Goal: Task Accomplishment & Management: Manage account settings

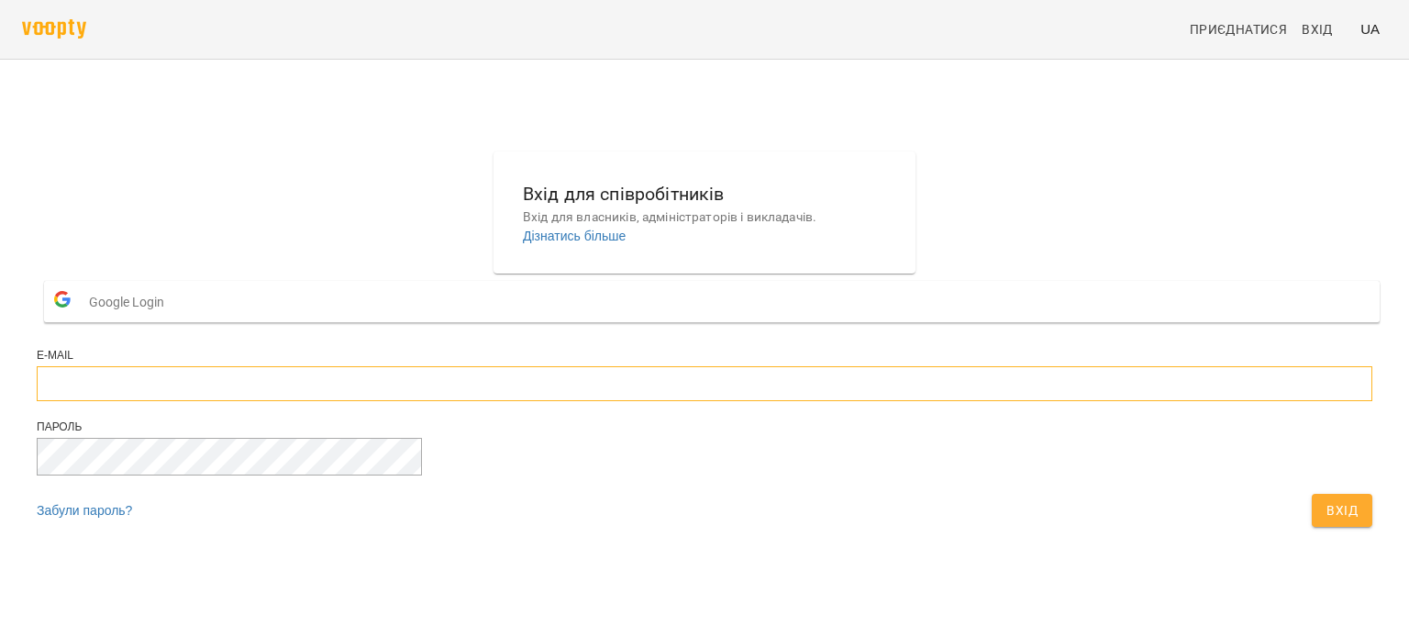
type input "**********"
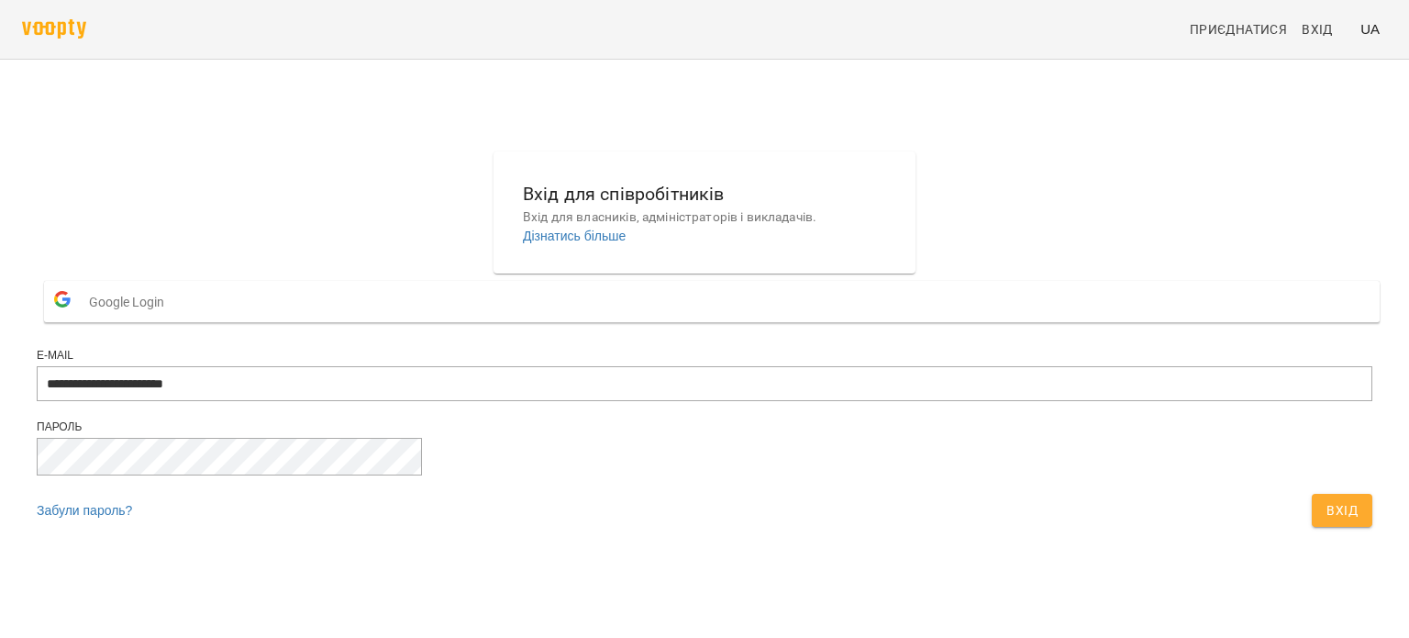
click at [1327, 521] on span "Вхід" at bounding box center [1342, 510] width 31 height 22
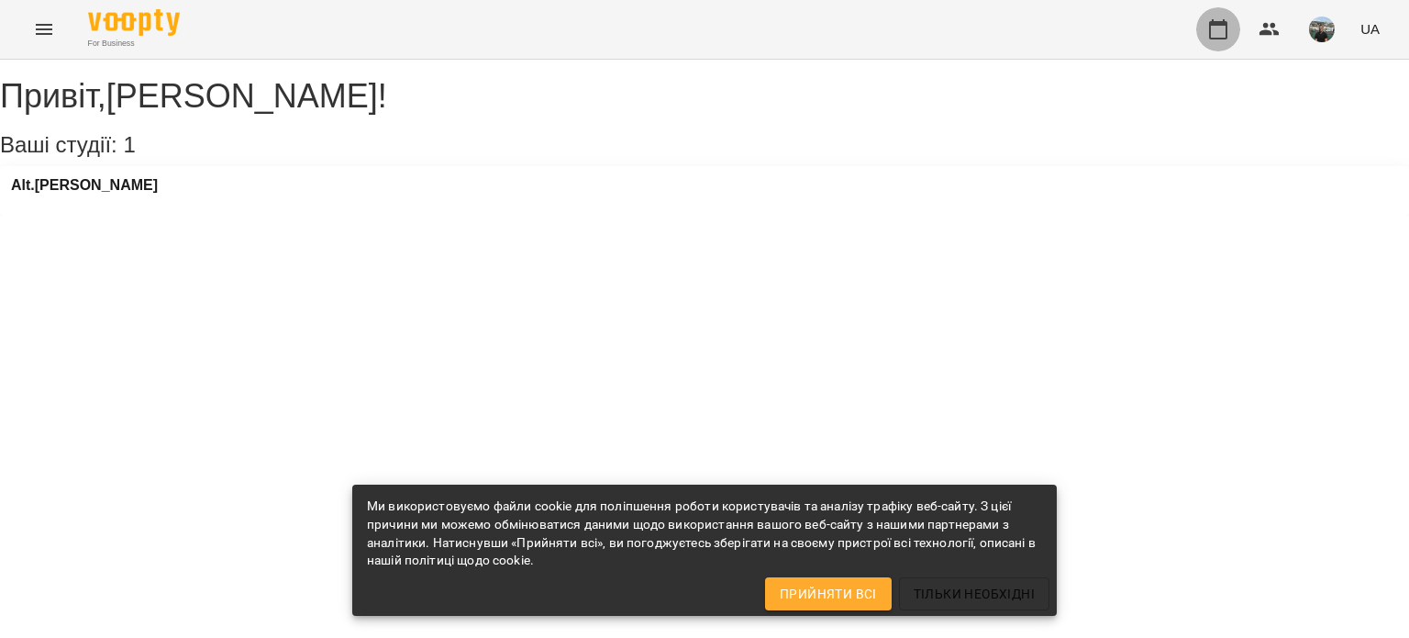
click at [1216, 26] on icon "button" at bounding box center [1219, 29] width 22 height 22
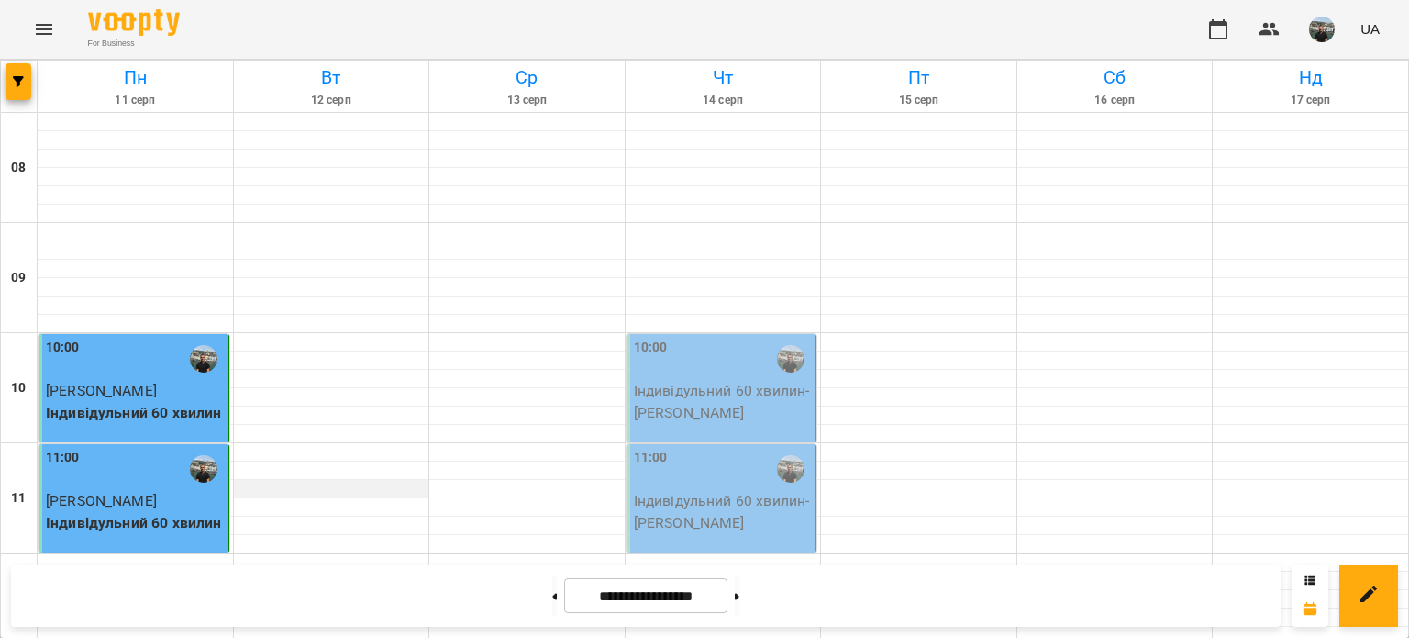
scroll to position [459, 0]
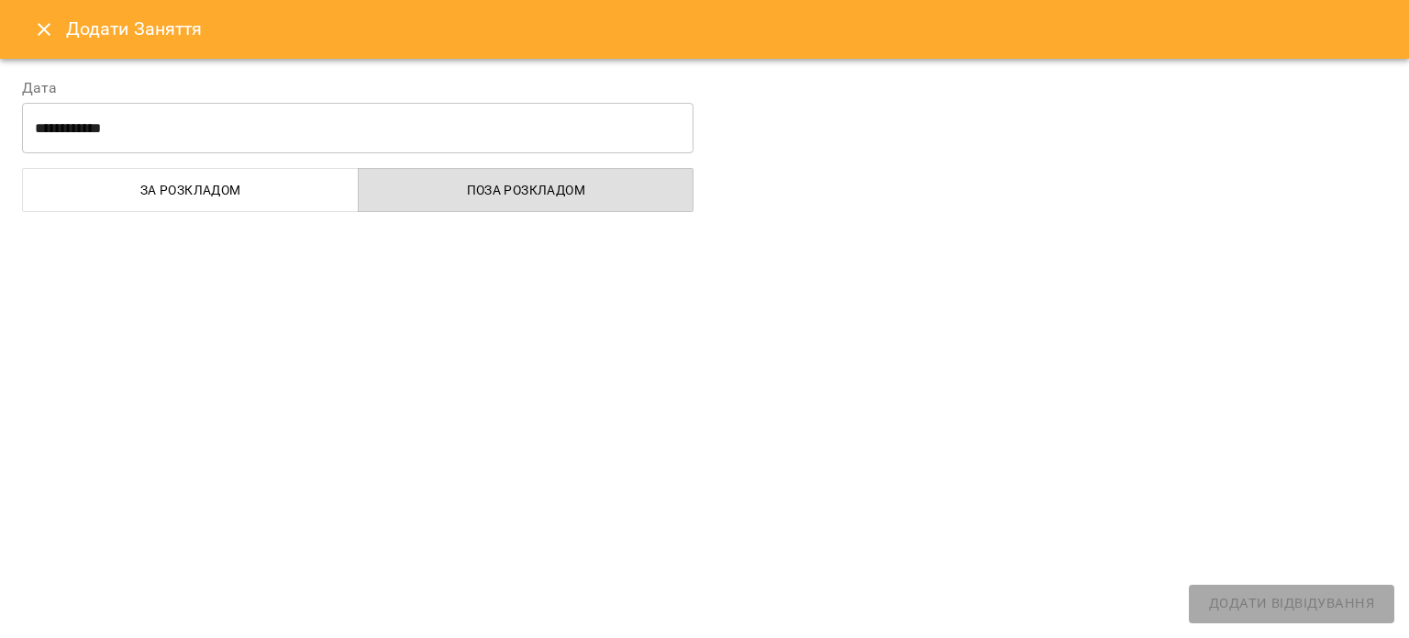
select select "**********"
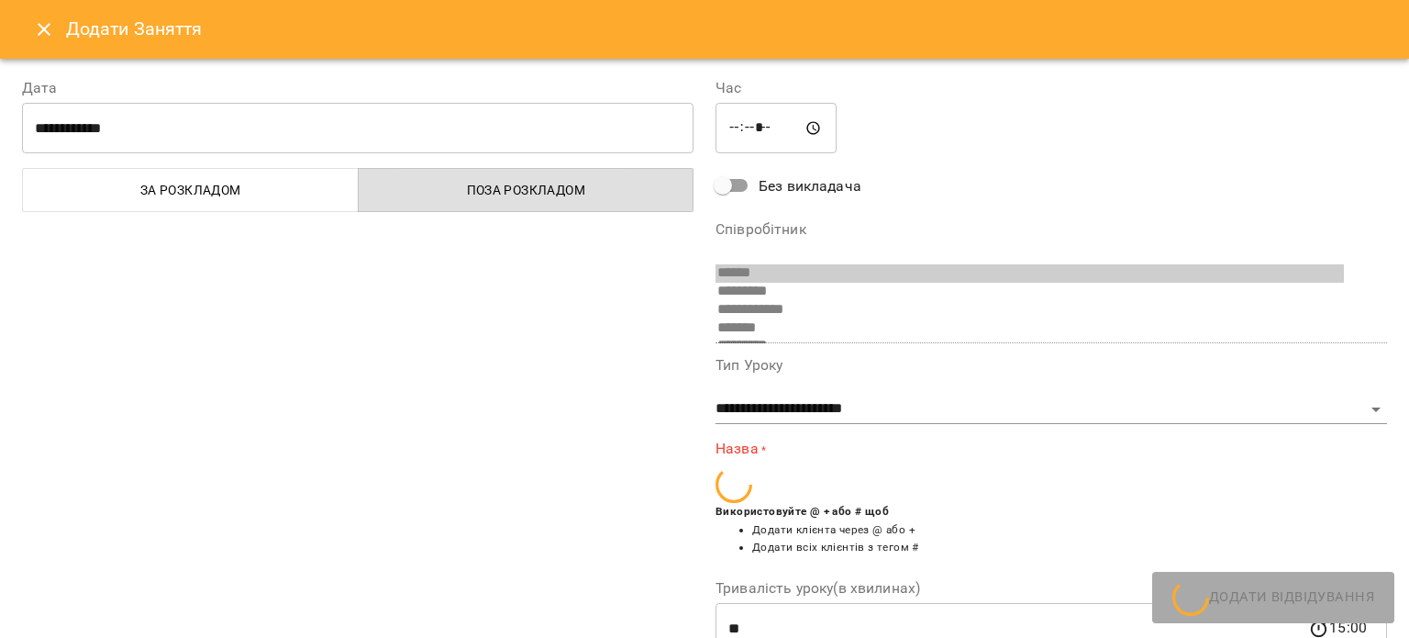
scroll to position [449, 0]
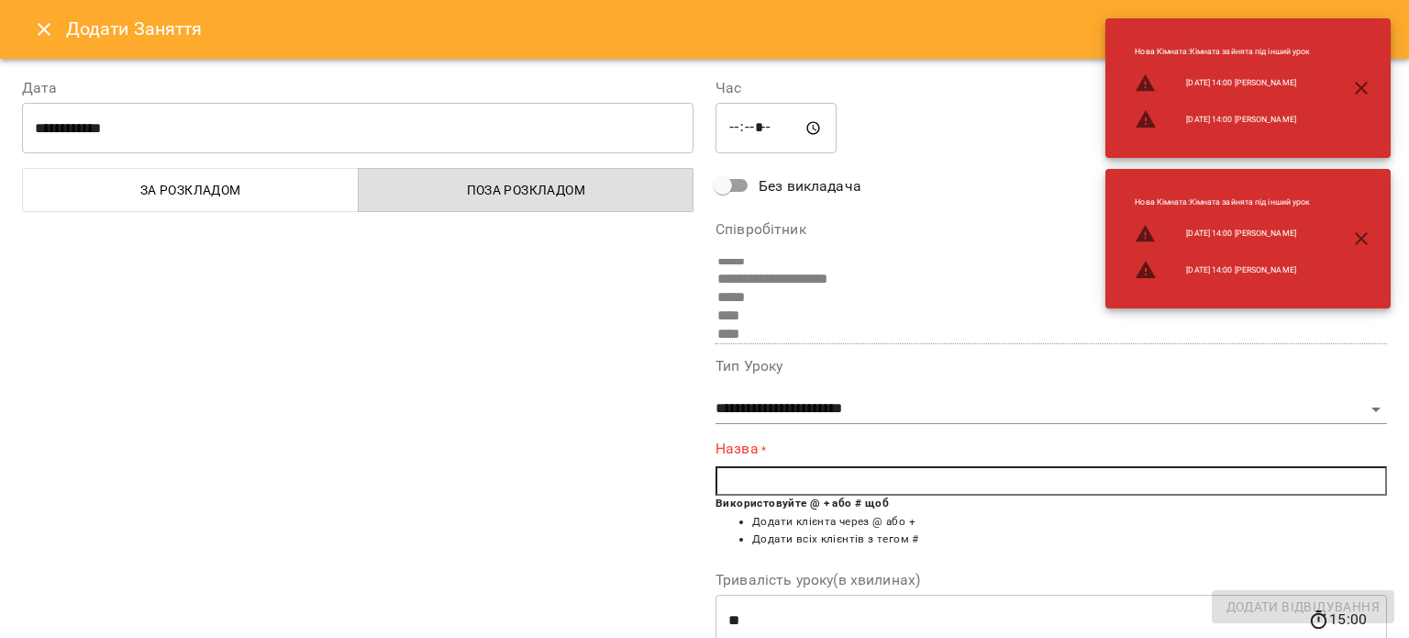
click at [763, 476] on input "text" at bounding box center [1052, 480] width 672 height 29
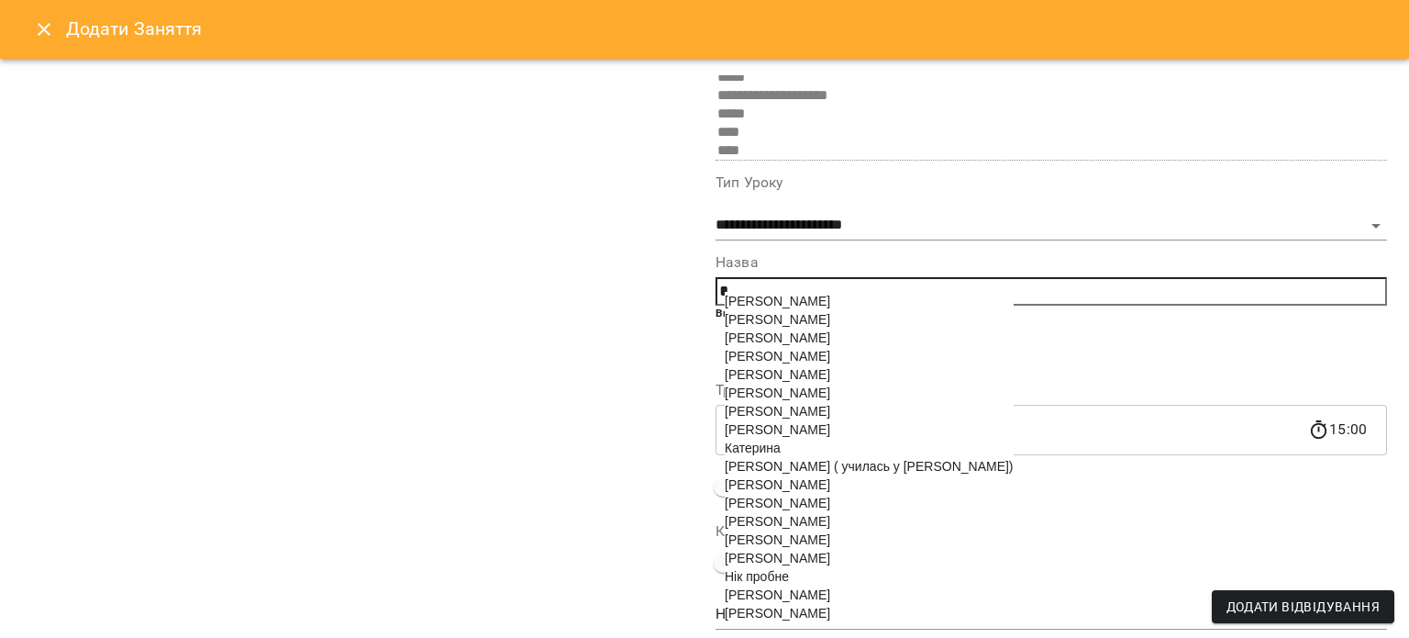
scroll to position [237, 0]
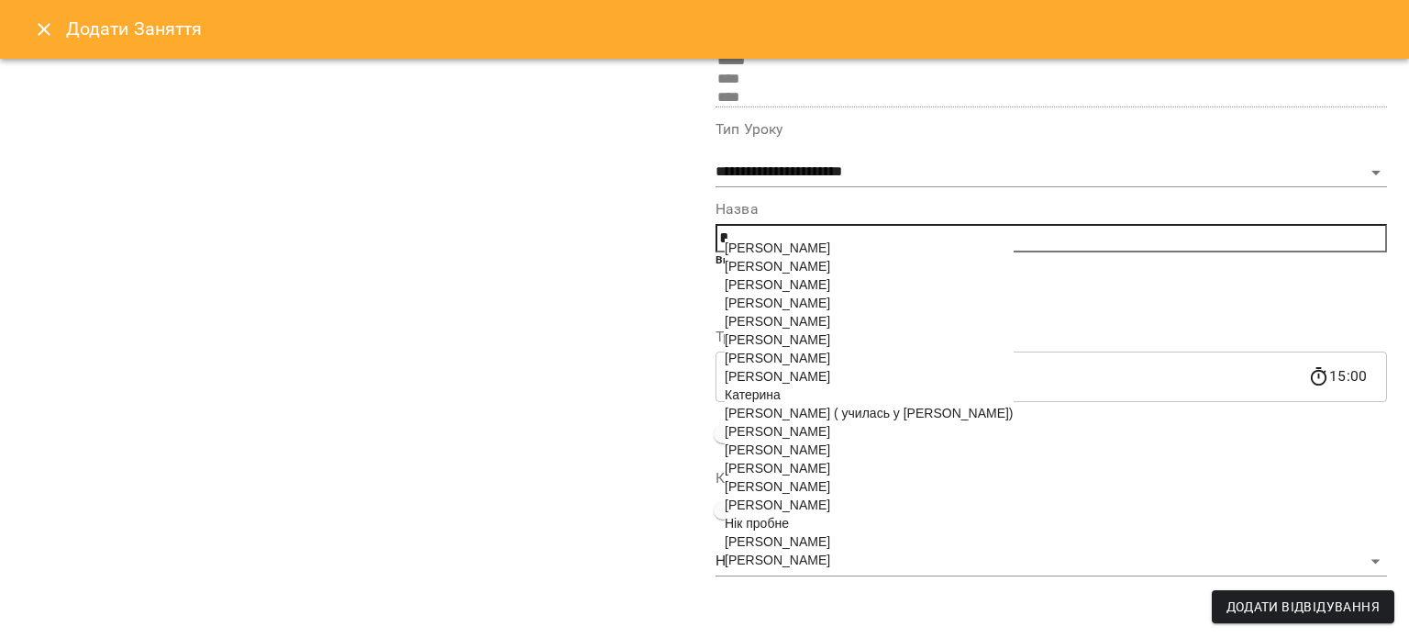
click at [793, 512] on span "Наталі Узунова" at bounding box center [778, 504] width 106 height 15
type input "**********"
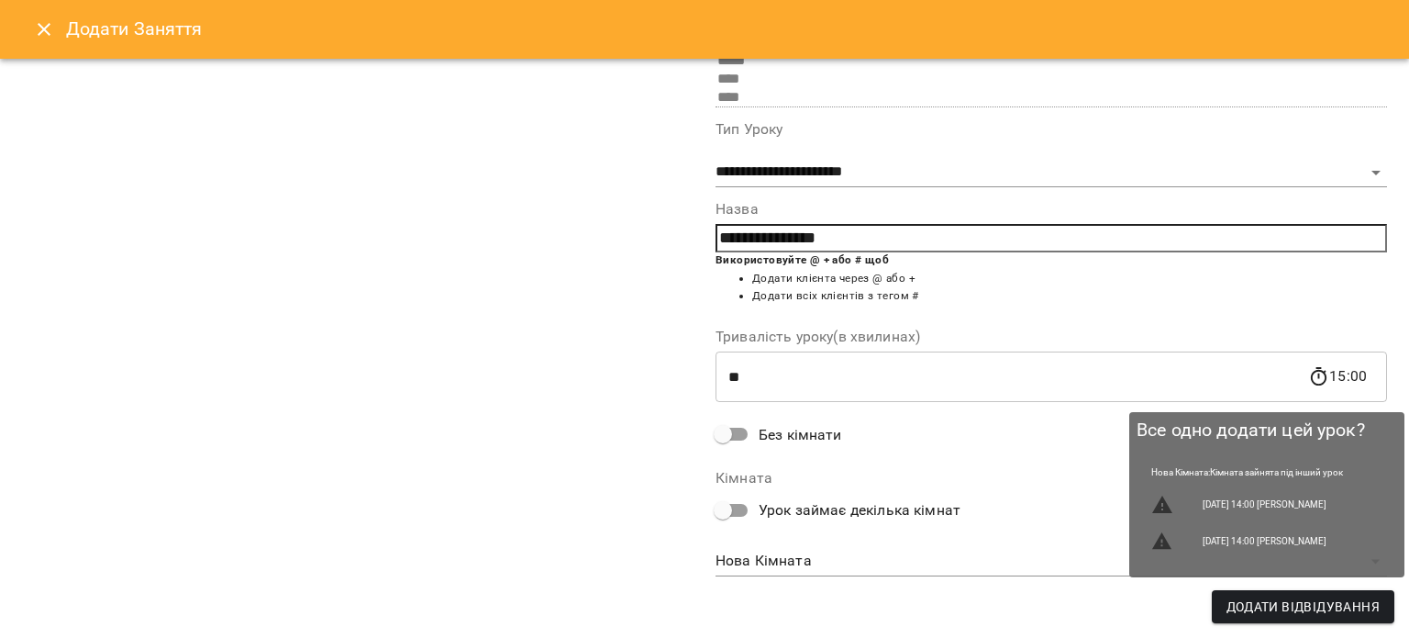
click at [1328, 603] on span "Додати Відвідування" at bounding box center [1303, 607] width 153 height 22
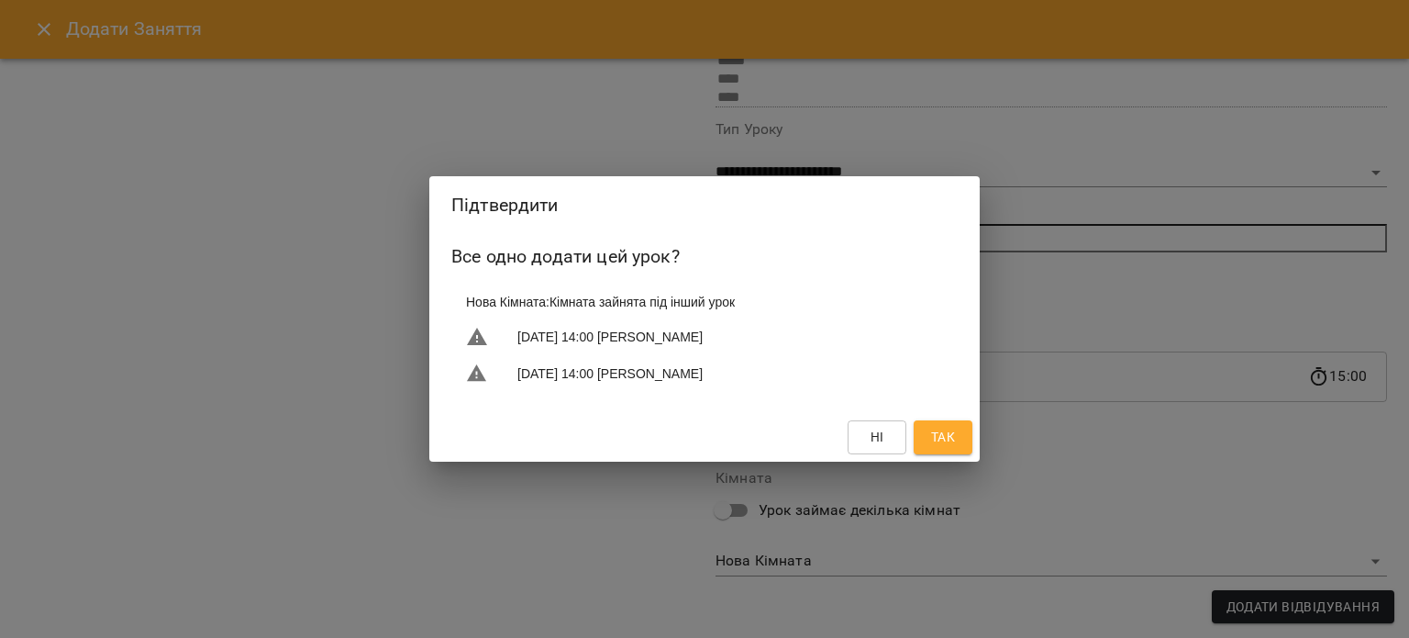
click at [938, 442] on span "Так" at bounding box center [943, 437] width 24 height 22
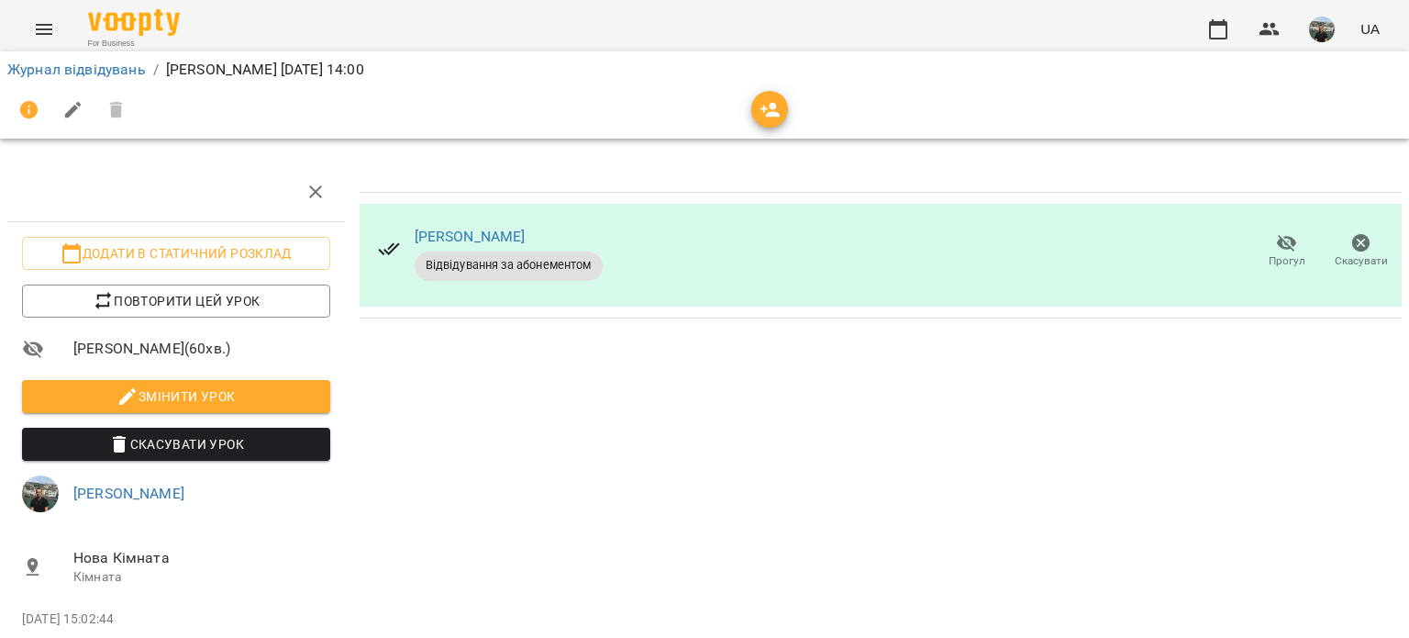
drag, startPoint x: 1221, startPoint y: 28, endPoint x: 0, endPoint y: 378, distance: 1270.4
click at [0, 397] on div "For Business UA Журнал відвідувань / Наталі Узунова вт, 12 серп 2025 14:00 Дода…" at bounding box center [704, 351] width 1409 height 702
click at [1222, 32] on icon "button" at bounding box center [1219, 29] width 22 height 22
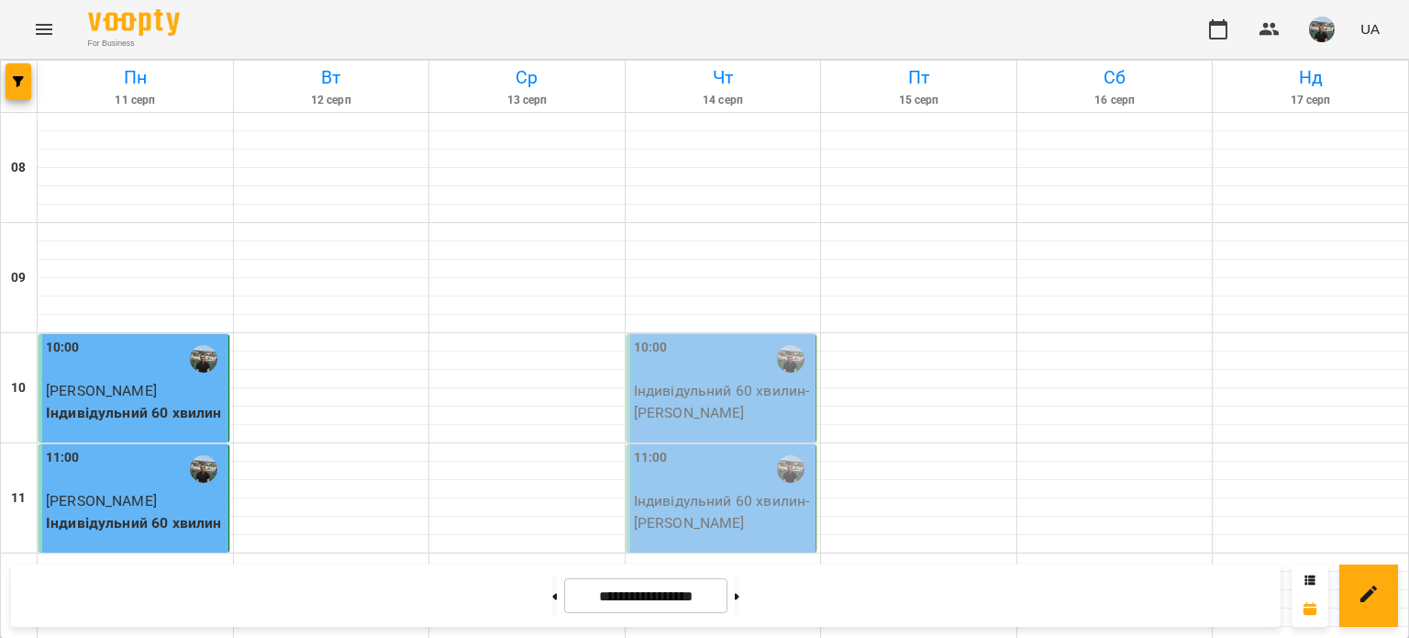
scroll to position [459, 0]
click at [1323, 28] on img "button" at bounding box center [1322, 30] width 26 height 26
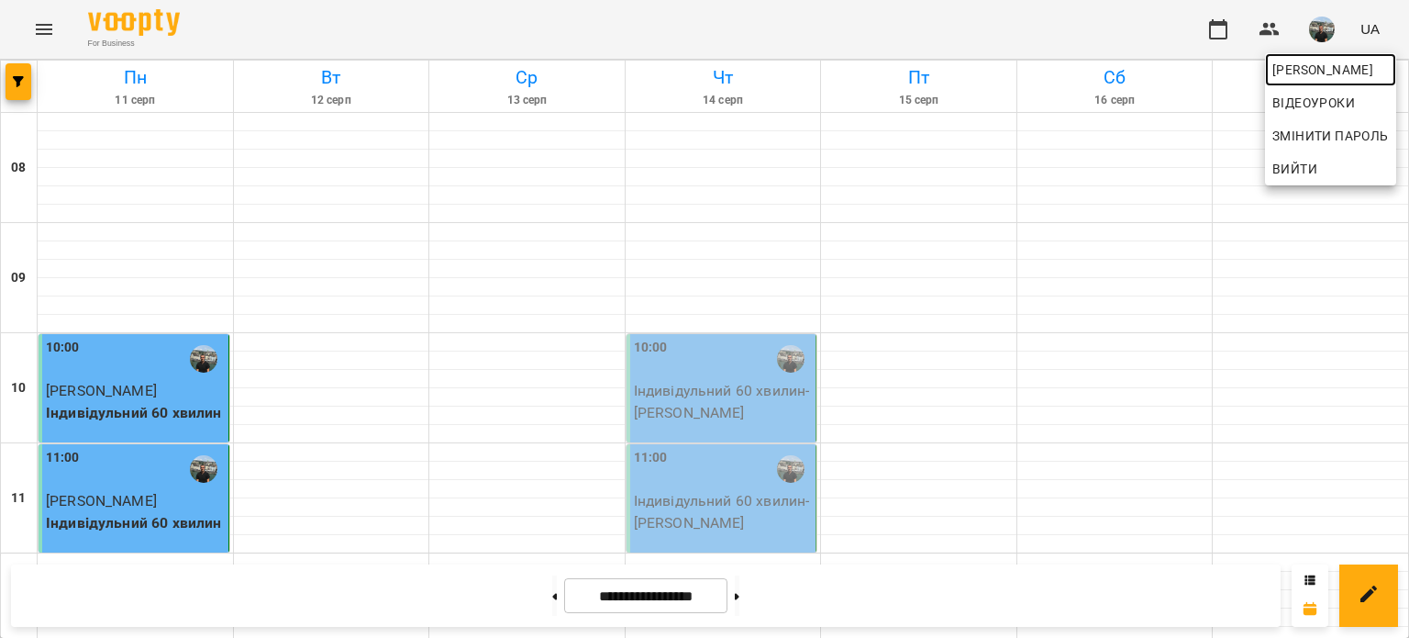
click at [1295, 70] on span "Юрій" at bounding box center [1331, 70] width 117 height 22
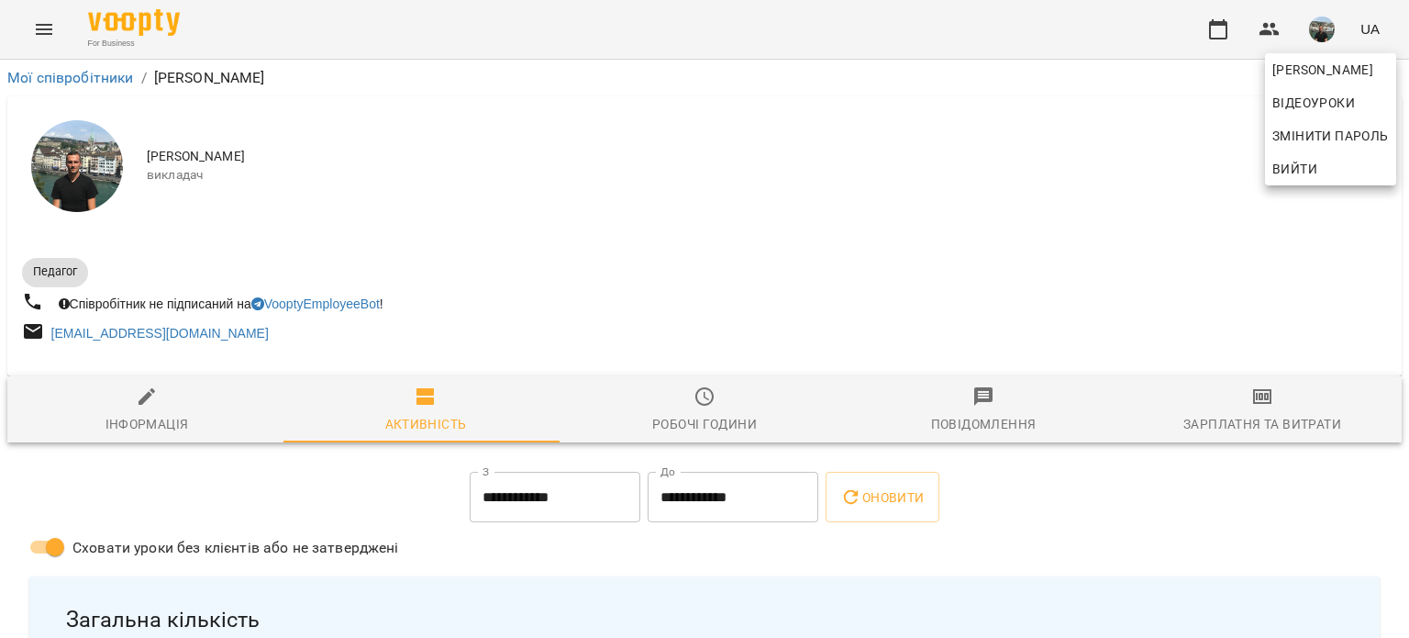
drag, startPoint x: 1402, startPoint y: 117, endPoint x: 1402, endPoint y: 162, distance: 45.9
click at [1402, 162] on div at bounding box center [704, 319] width 1409 height 638
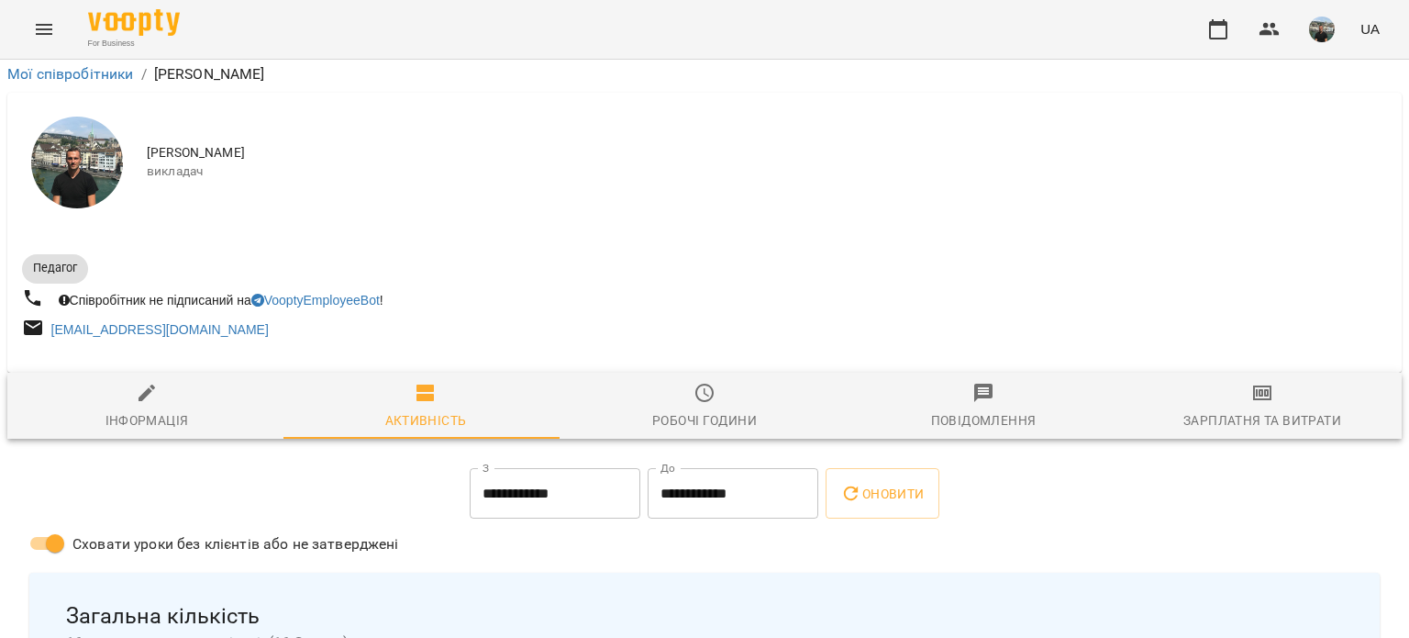
scroll to position [26, 0]
click at [1320, 30] on img "button" at bounding box center [1322, 30] width 26 height 26
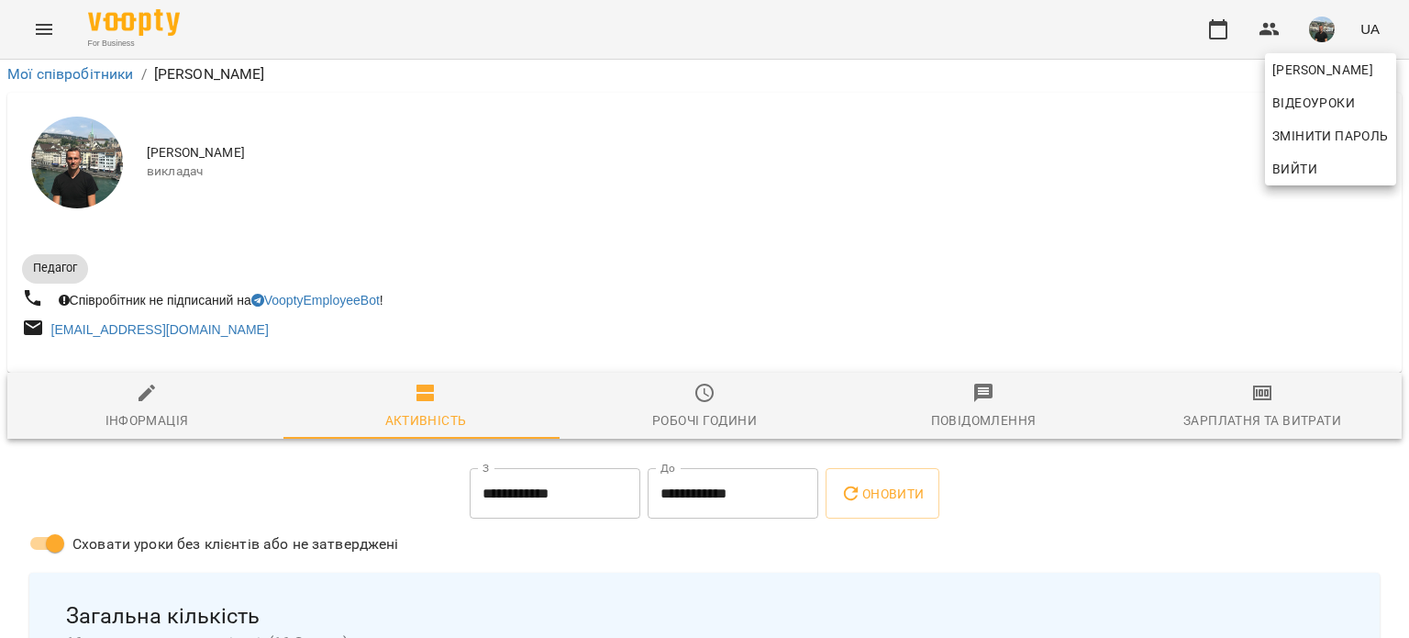
click at [1310, 167] on span "Вийти" at bounding box center [1295, 169] width 45 height 22
